Goal: Use online tool/utility: Utilize a website feature to perform a specific function

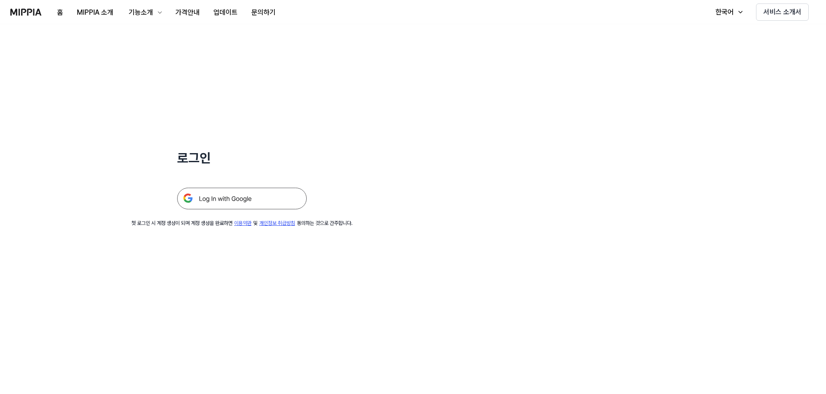
click at [250, 201] on img at bounding box center [242, 199] width 130 height 22
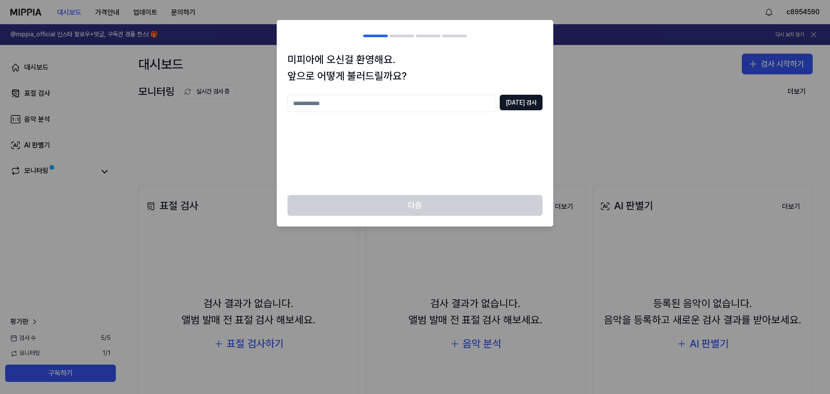
click at [316, 104] on input "text" at bounding box center [391, 103] width 209 height 17
type input "*"
type input "******"
click at [526, 101] on button "중복 검사" at bounding box center [520, 103] width 43 height 16
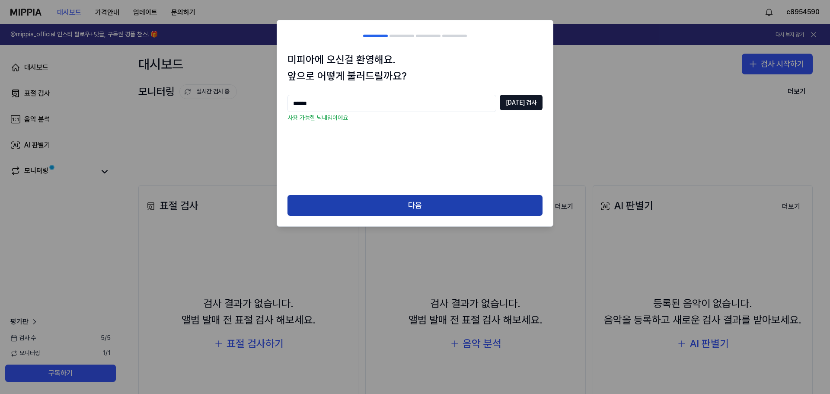
click at [407, 202] on button "다음" at bounding box center [414, 205] width 255 height 21
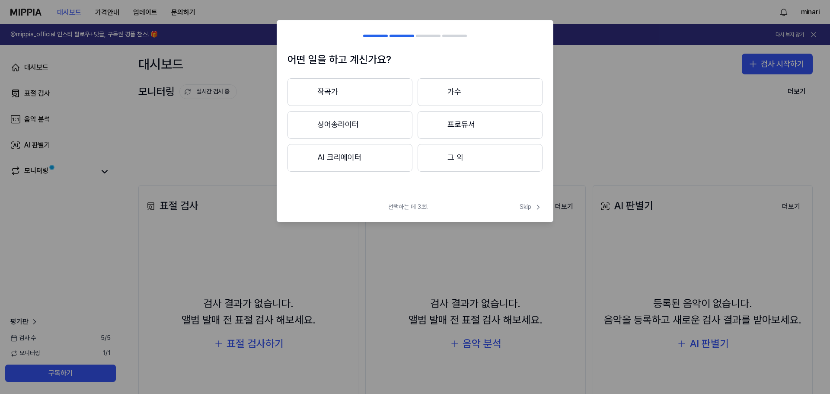
click at [457, 124] on button "프로듀서" at bounding box center [479, 125] width 125 height 28
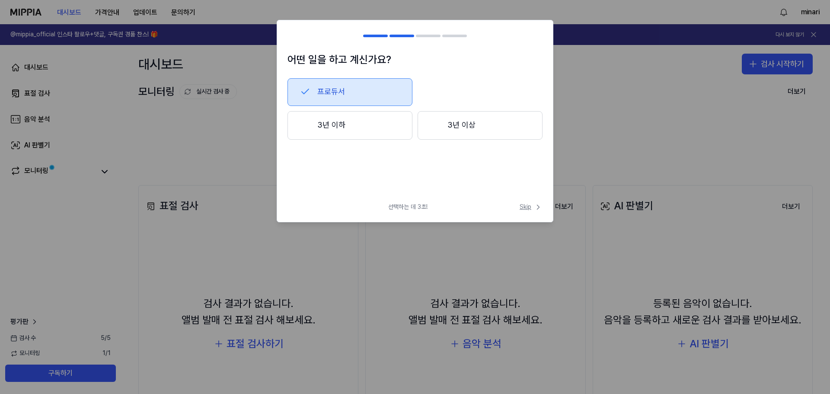
click at [524, 209] on span "Skip" at bounding box center [530, 207] width 23 height 9
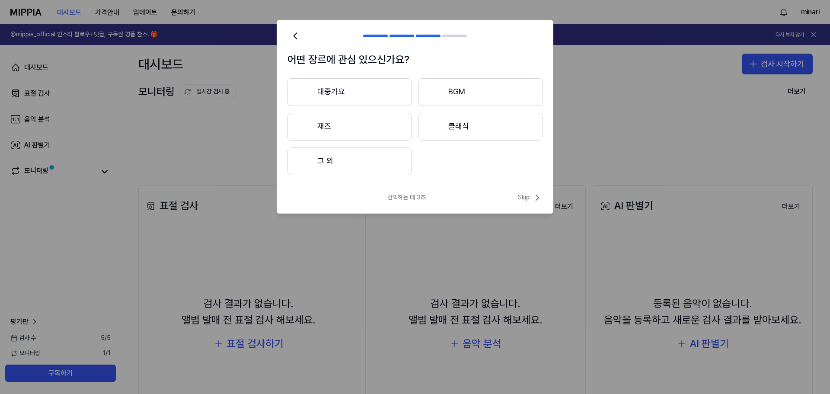
click at [340, 95] on button "대중가요" at bounding box center [349, 92] width 124 height 28
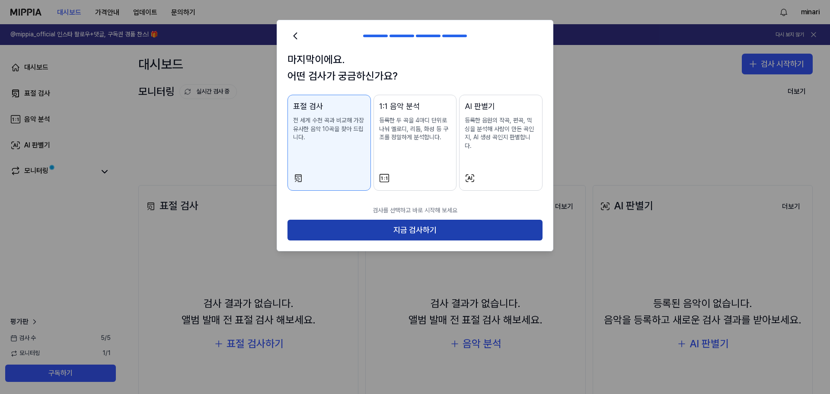
click at [406, 220] on button "지금 검사하기" at bounding box center [414, 229] width 255 height 21
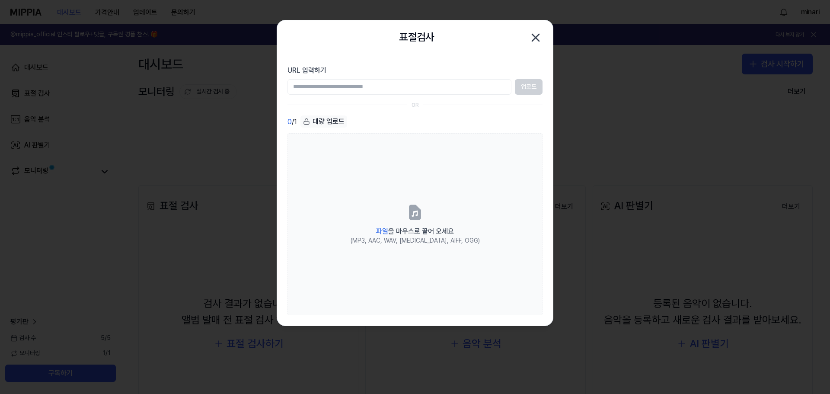
drag, startPoint x: 430, startPoint y: 28, endPoint x: 515, endPoint y: 50, distance: 87.0
click at [515, 50] on div "표절검사 닫기" at bounding box center [415, 37] width 276 height 35
click at [535, 37] on icon "button" at bounding box center [535, 37] width 7 height 7
